Goal: Information Seeking & Learning: Learn about a topic

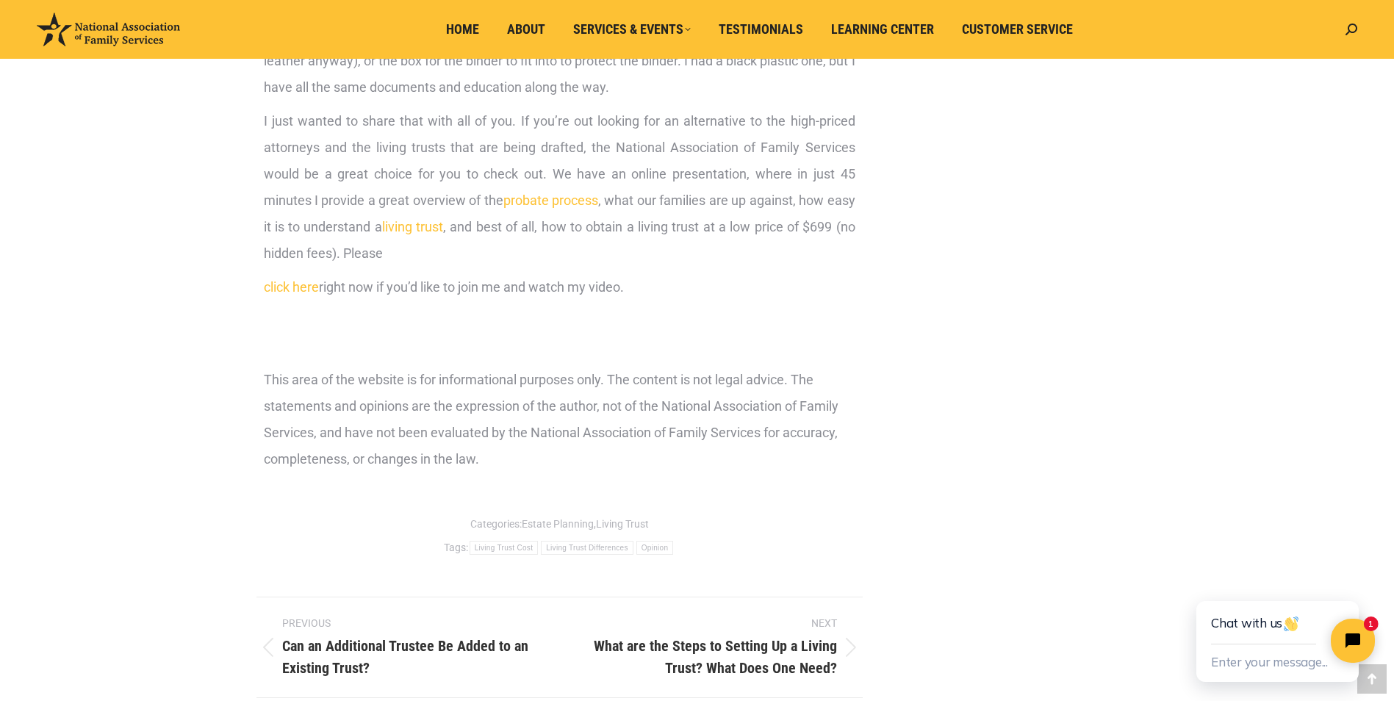
scroll to position [1249, 0]
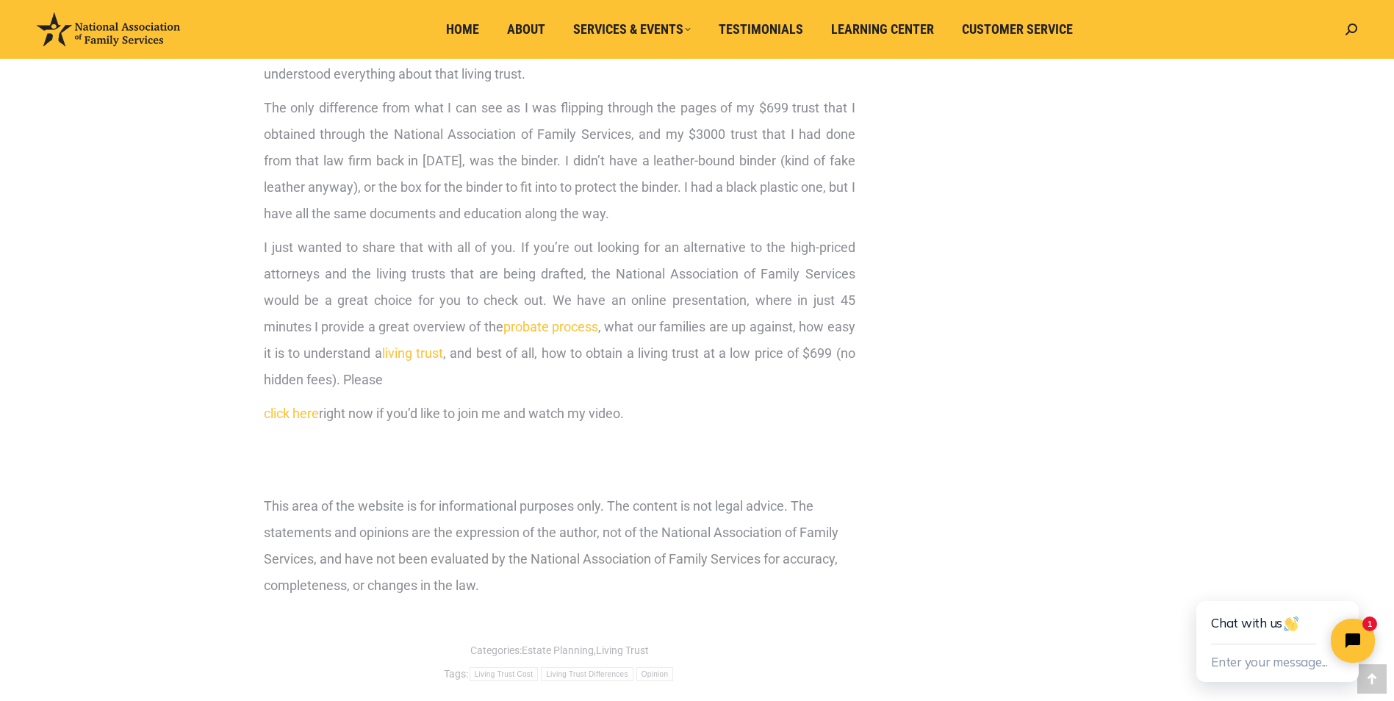
click at [303, 414] on link "click here" at bounding box center [291, 412] width 55 height 15
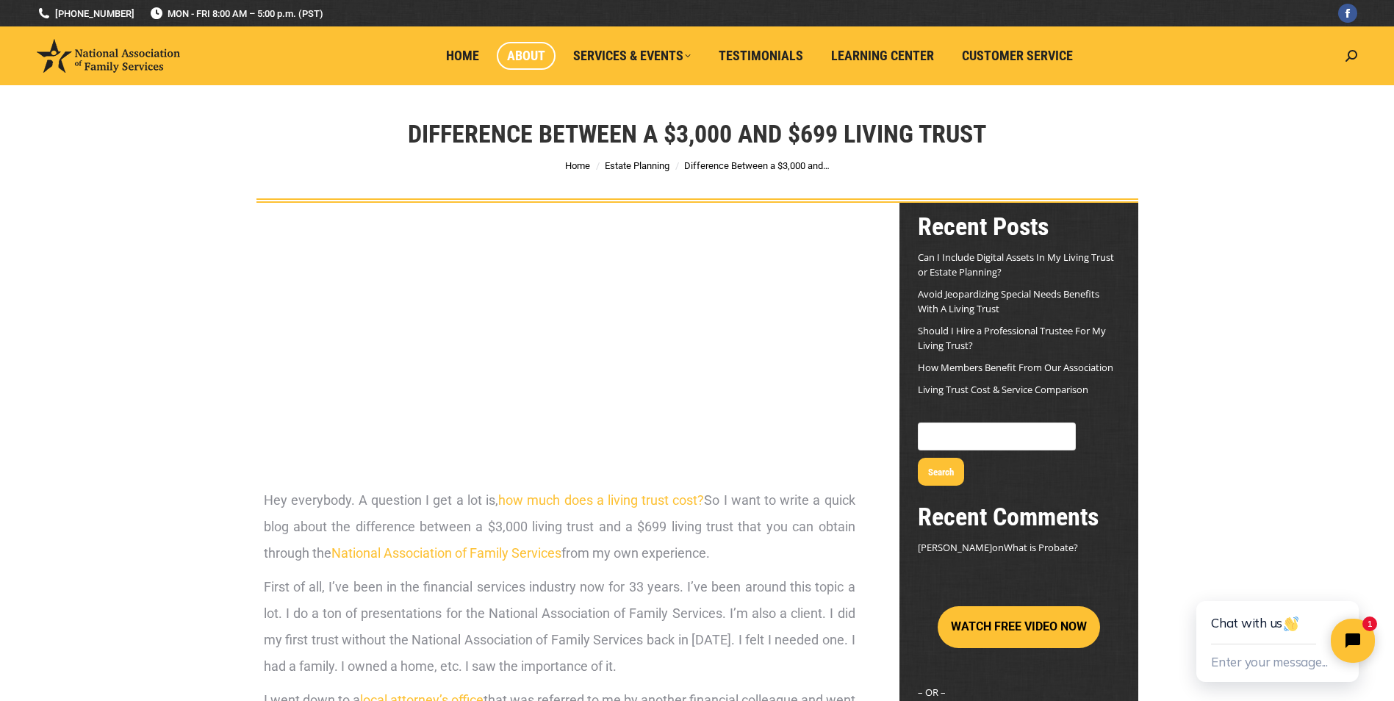
click at [532, 58] on span "About" at bounding box center [526, 56] width 38 height 16
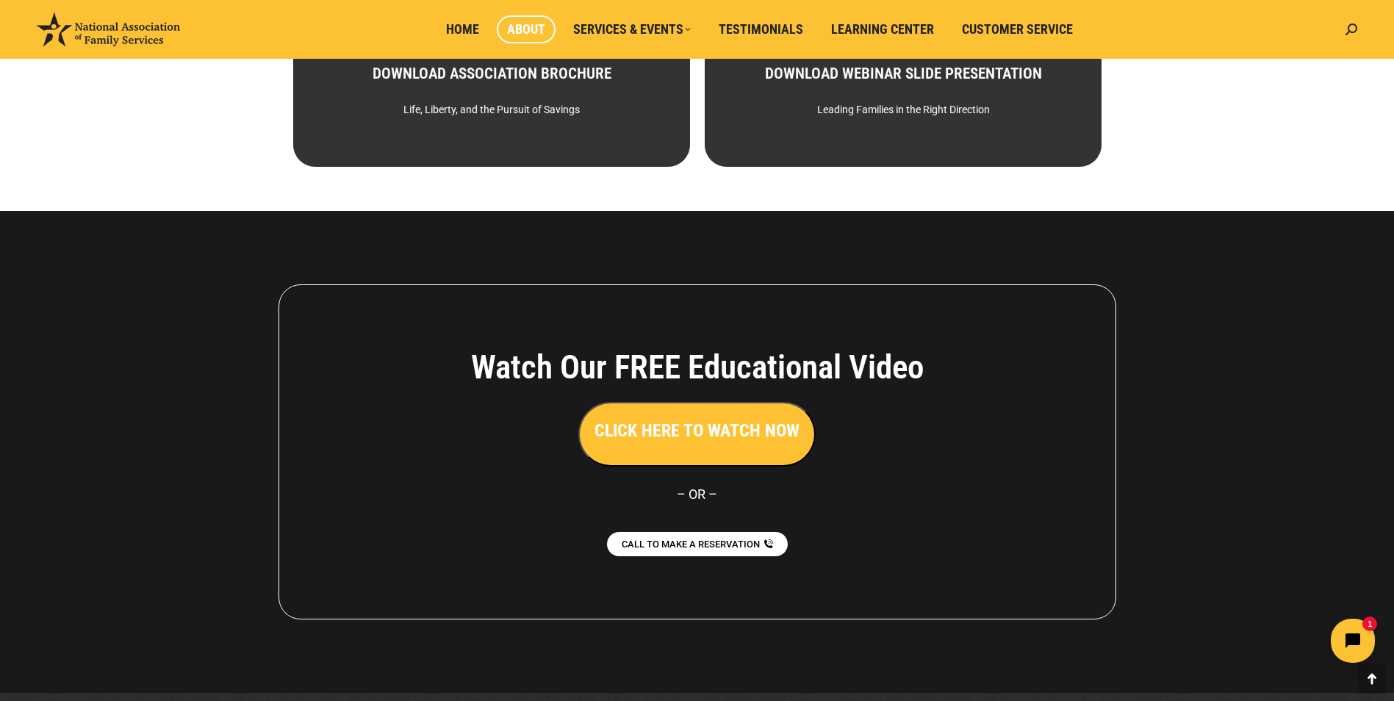
scroll to position [978, 0]
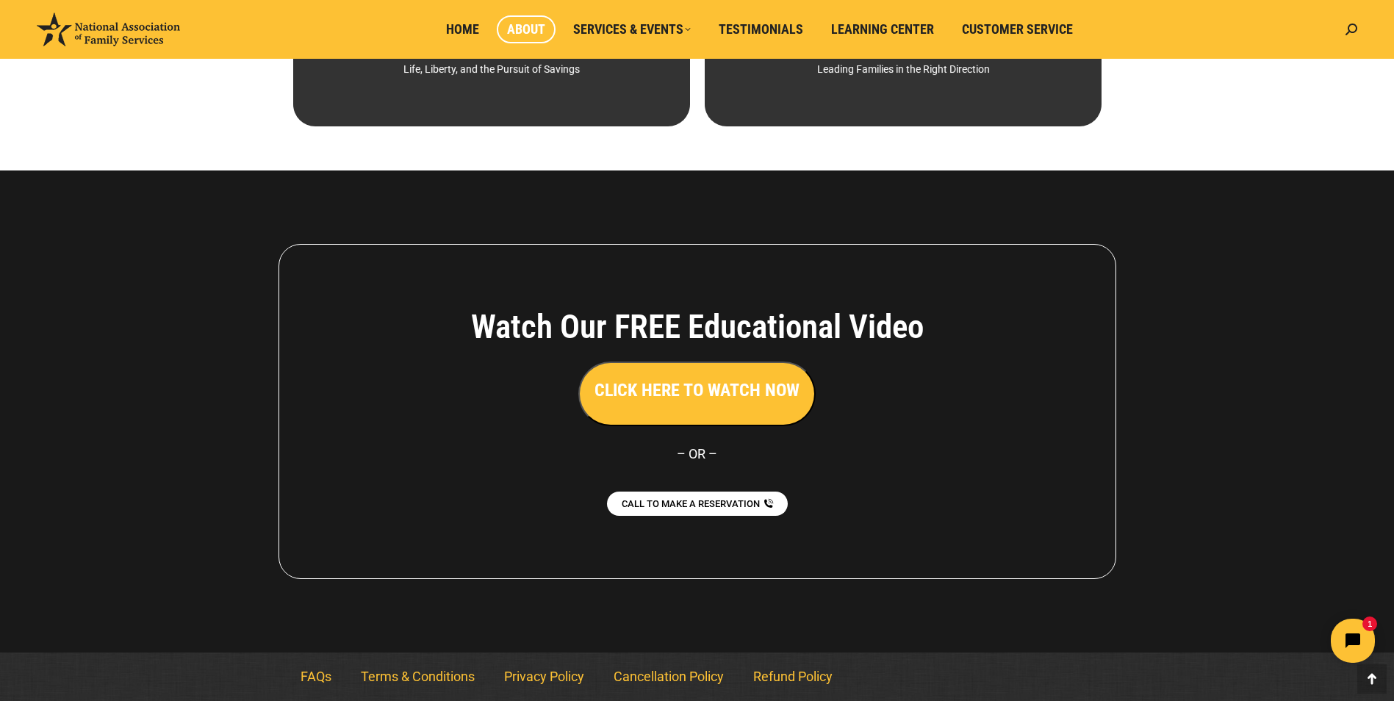
click at [724, 408] on button "CLICK HERE TO WATCH NOW" at bounding box center [696, 393] width 237 height 65
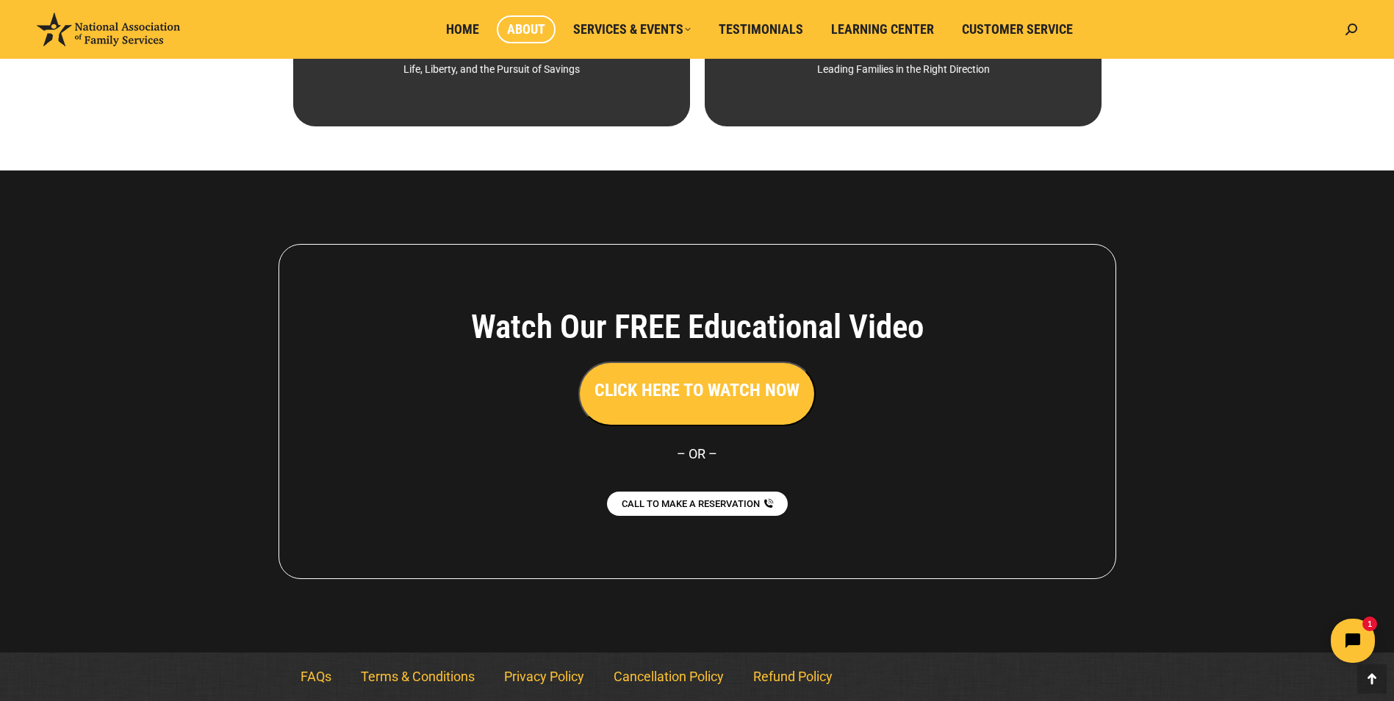
click at [751, 383] on h3 "CLICK HERE TO WATCH NOW" at bounding box center [696, 390] width 205 height 25
